Goal: Navigation & Orientation: Find specific page/section

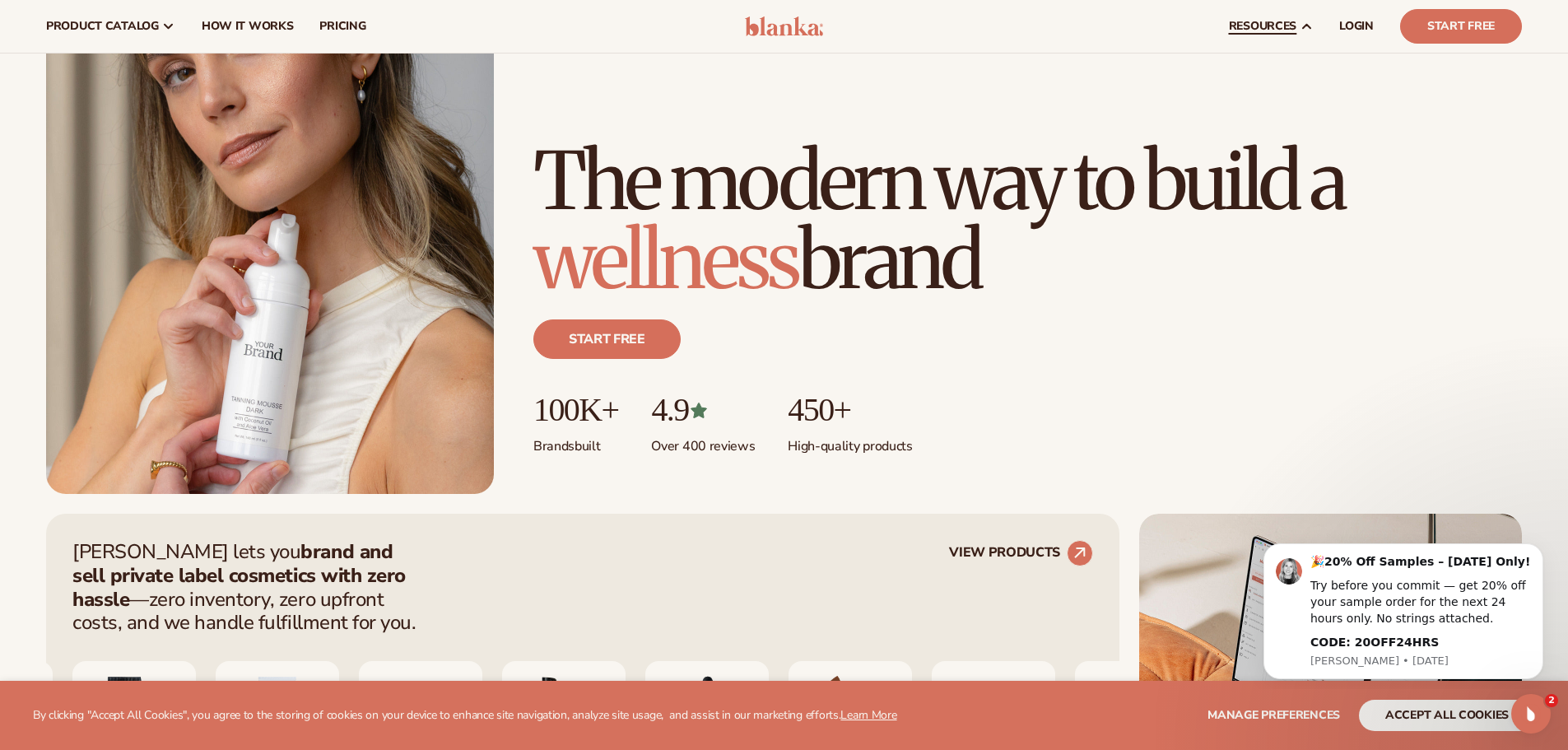
scroll to position [82, 0]
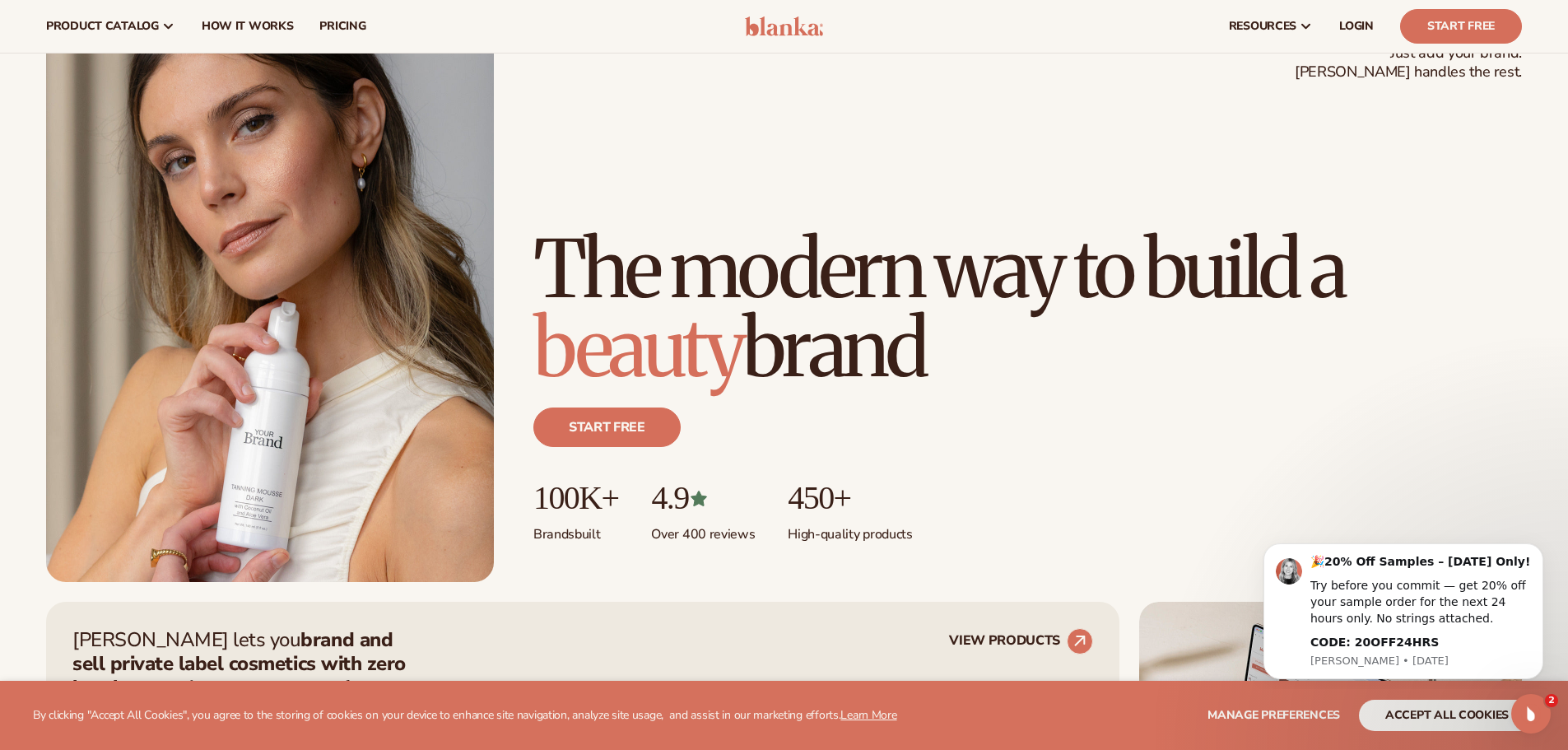
click at [749, 32] on img at bounding box center [784, 26] width 78 height 20
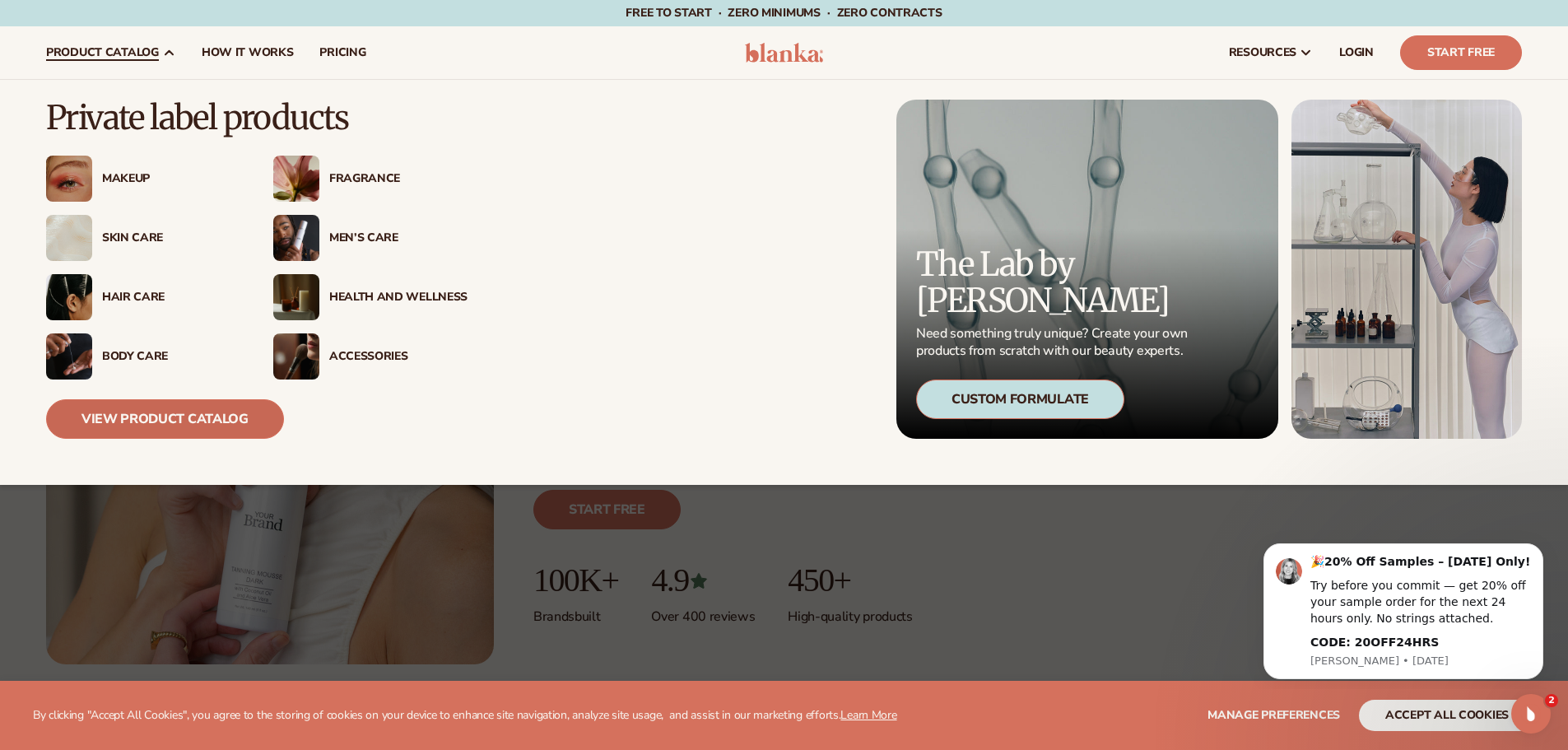
click at [171, 409] on link "View Product Catalog" at bounding box center [164, 419] width 238 height 40
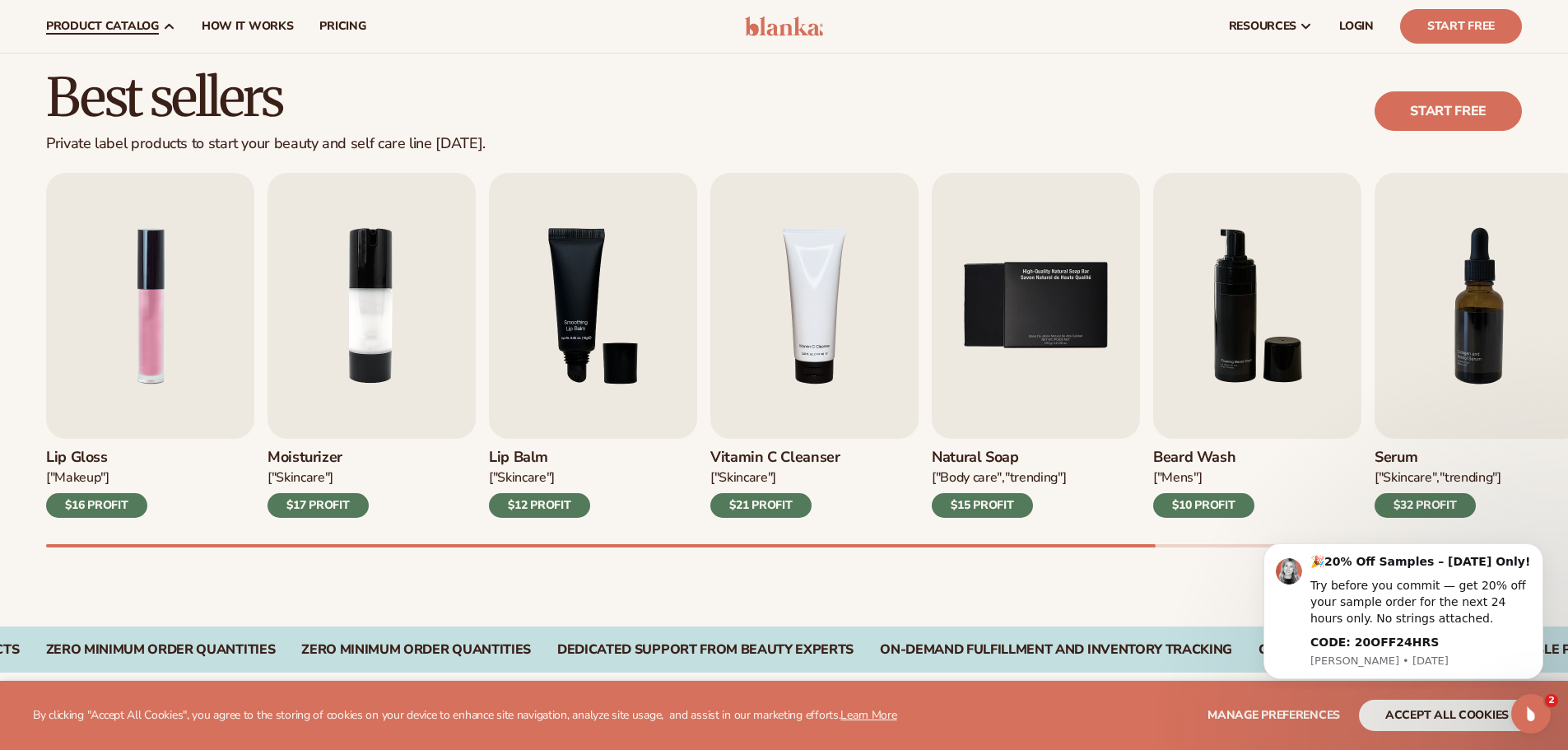
scroll to position [412, 0]
